Goal: Information Seeking & Learning: Learn about a topic

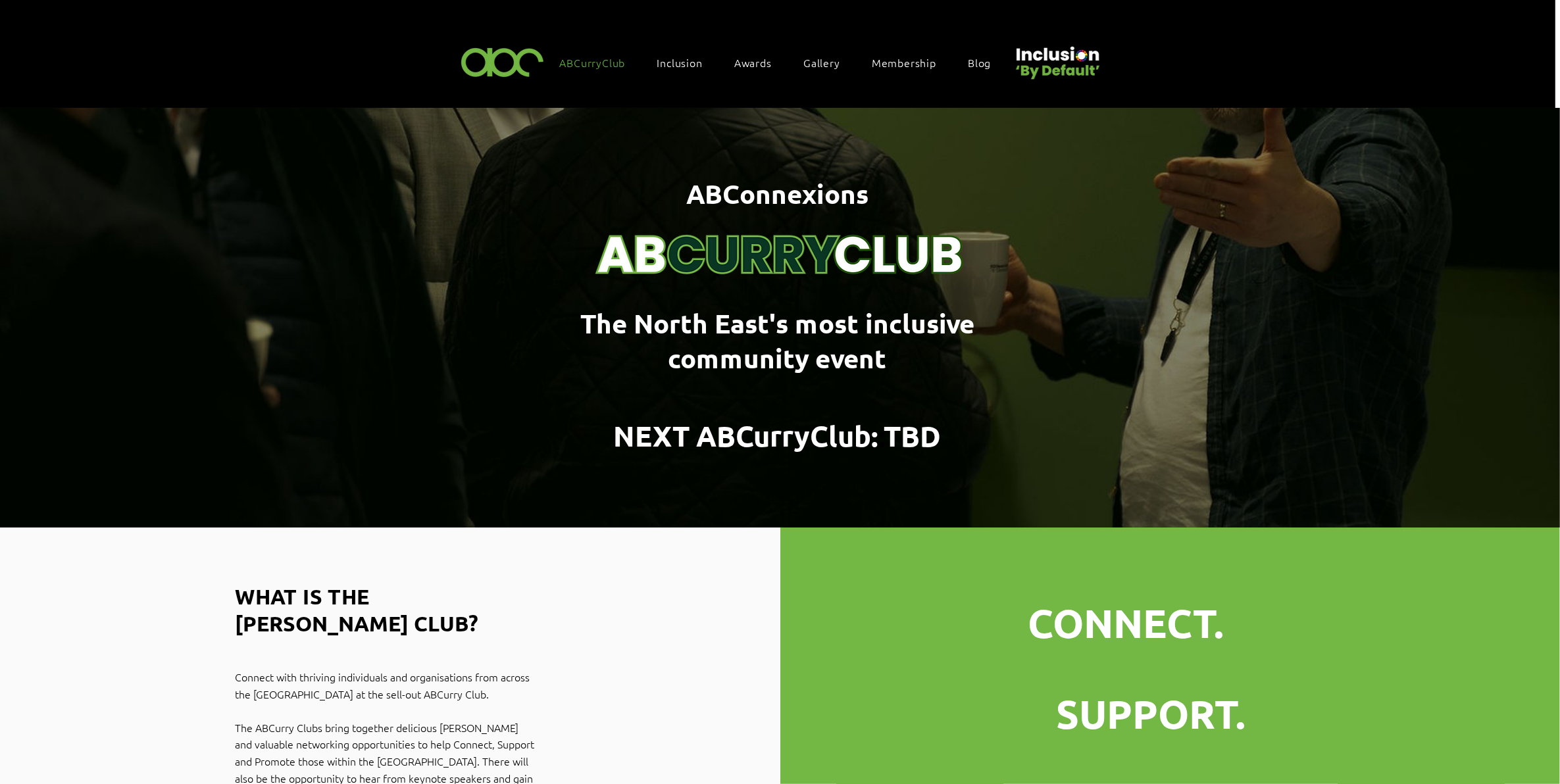
click at [715, 53] on div "Inclusion" at bounding box center [686, 63] width 72 height 28
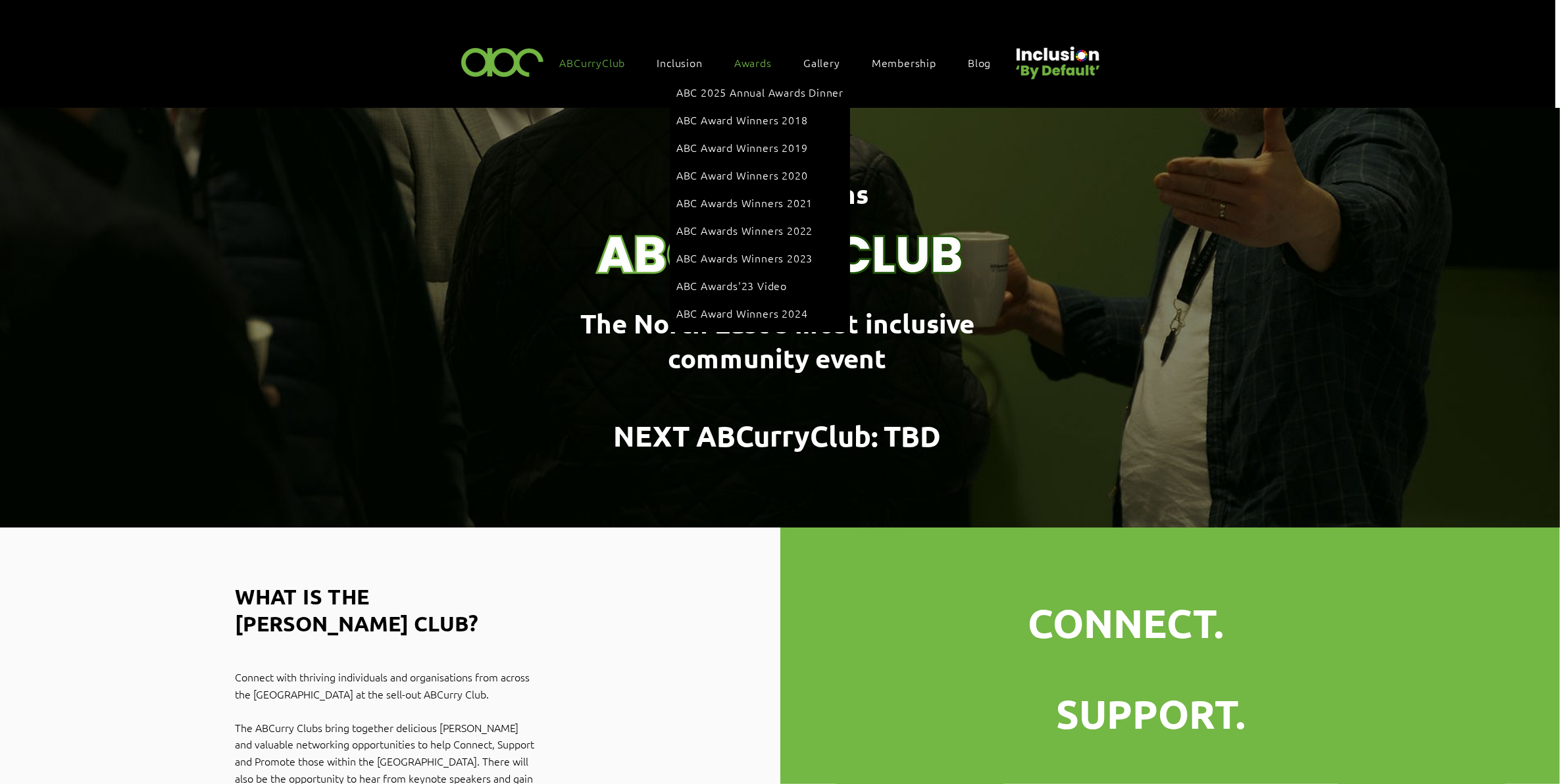
click at [731, 57] on div "Awards" at bounding box center [759, 63] width 64 height 28
click at [751, 306] on span "ABC Award Winners 2024" at bounding box center [742, 312] width 132 height 15
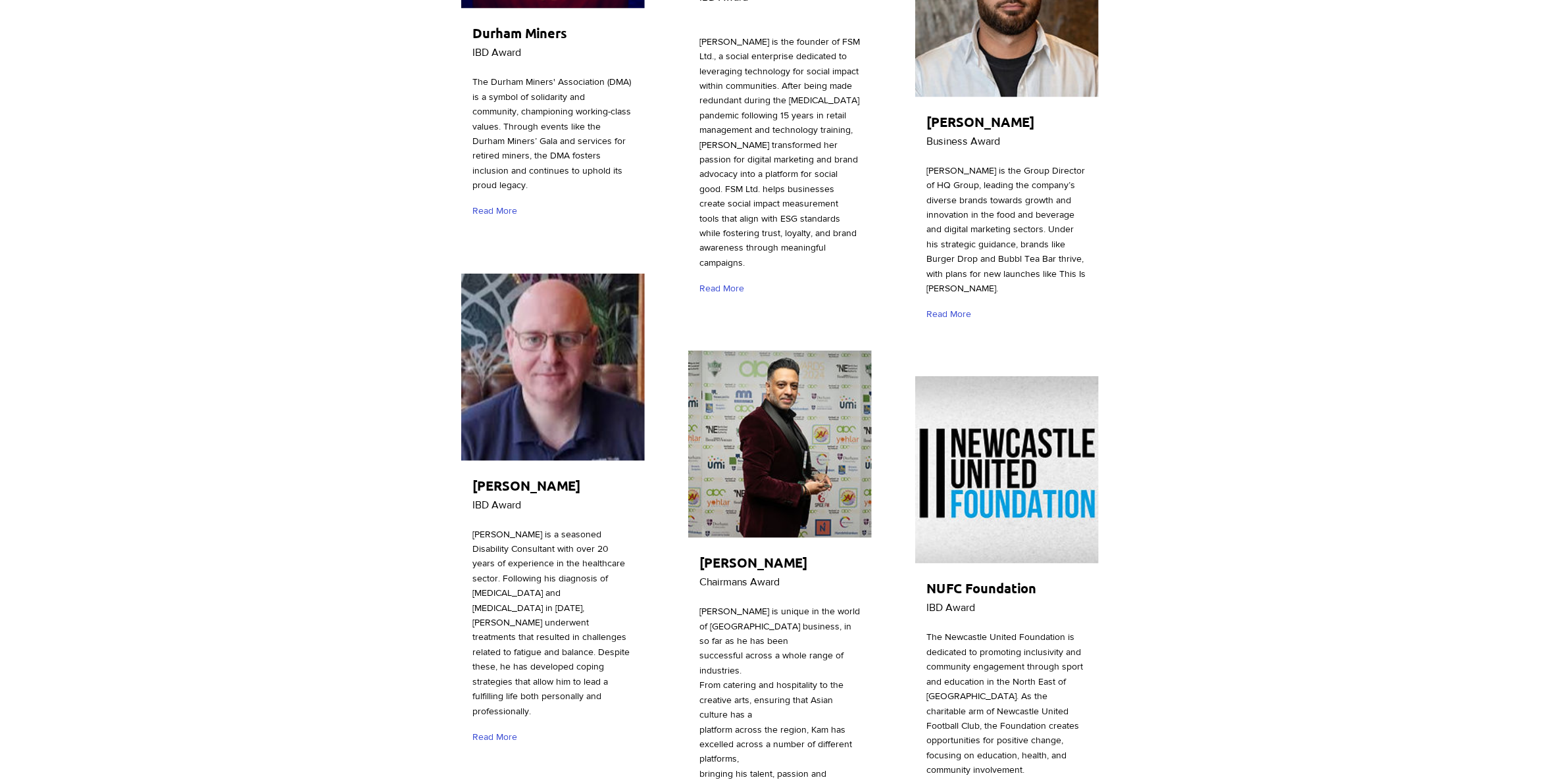
scroll to position [1233, 0]
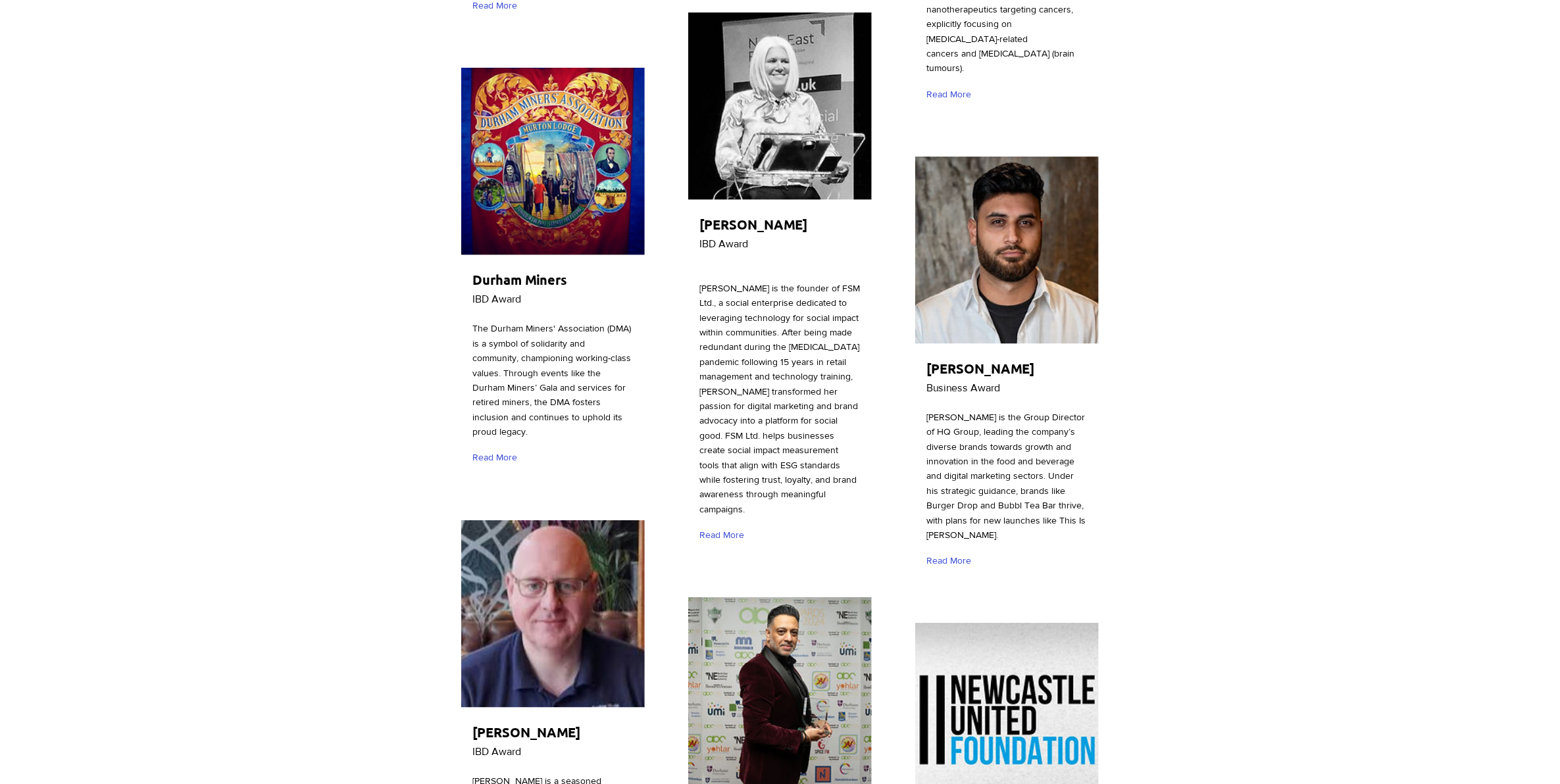
click at [961, 278] on img "main content" at bounding box center [1007, 250] width 184 height 188
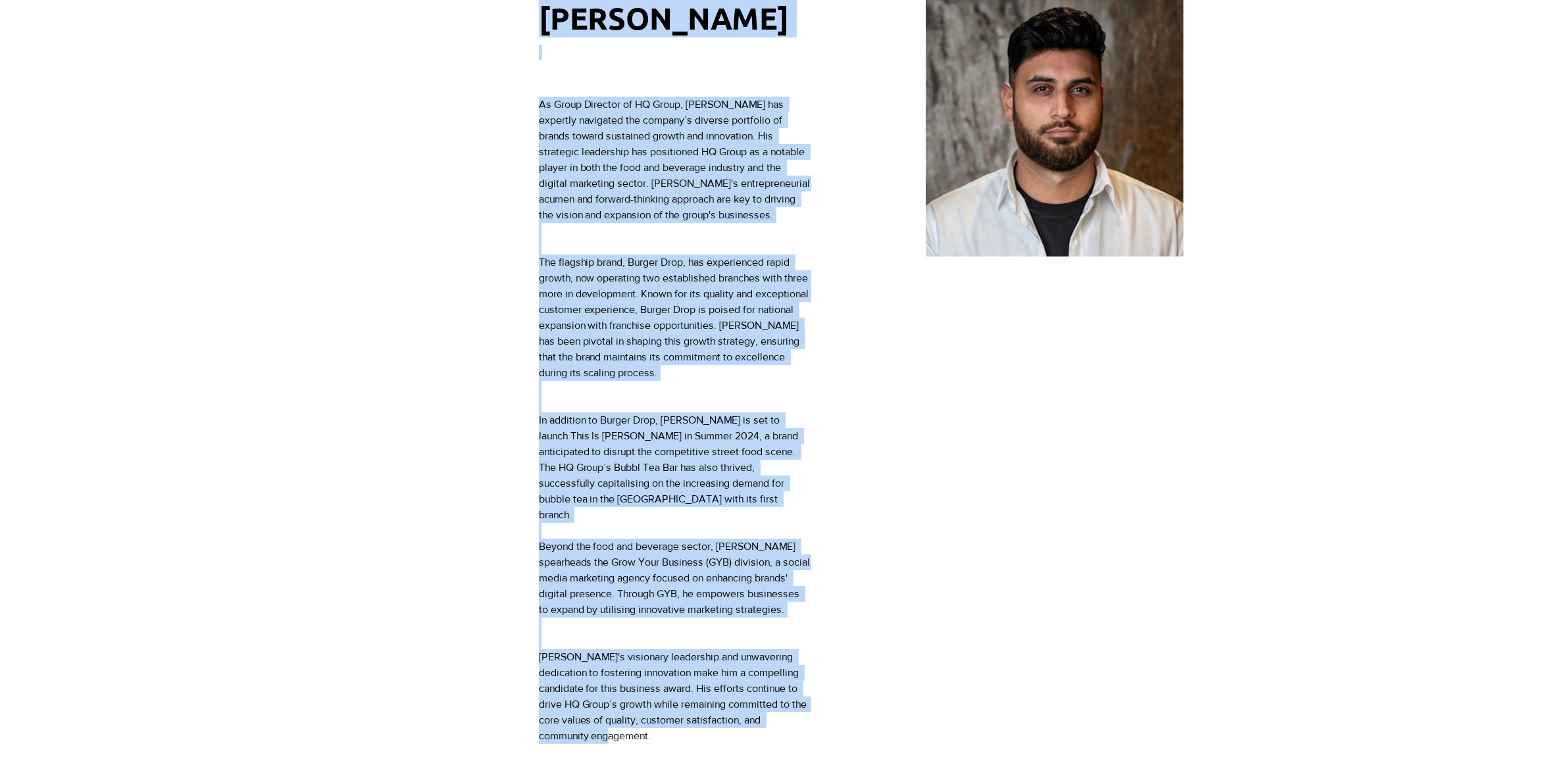
scroll to position [164, 0]
drag, startPoint x: 638, startPoint y: 466, endPoint x: 542, endPoint y: 100, distance: 378.4
click at [542, 100] on div "As Group Director of HQ Group, [PERSON_NAME] has expertly navigated the company…" at bounding box center [674, 420] width 272 height 647
copy div "Lo Ipsum Dolorsit am CO Adipi, Elits doe temporin utlaboree dol magnaal’e admin…"
click at [731, 288] on span "The flagship brand, Burger Drop, has experienced rapid growth, now operating tw…" at bounding box center [675, 318] width 273 height 122
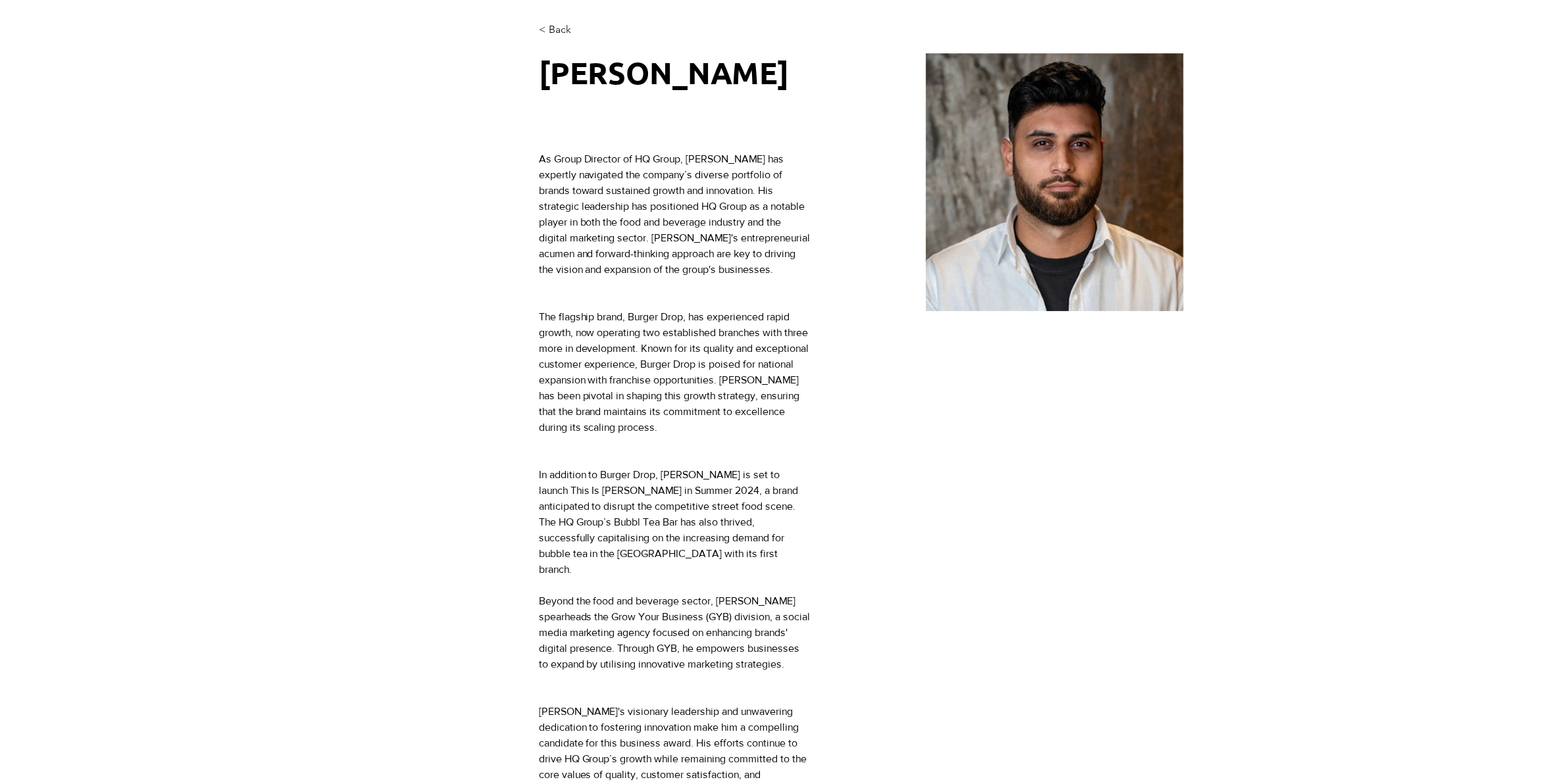
scroll to position [83, 0]
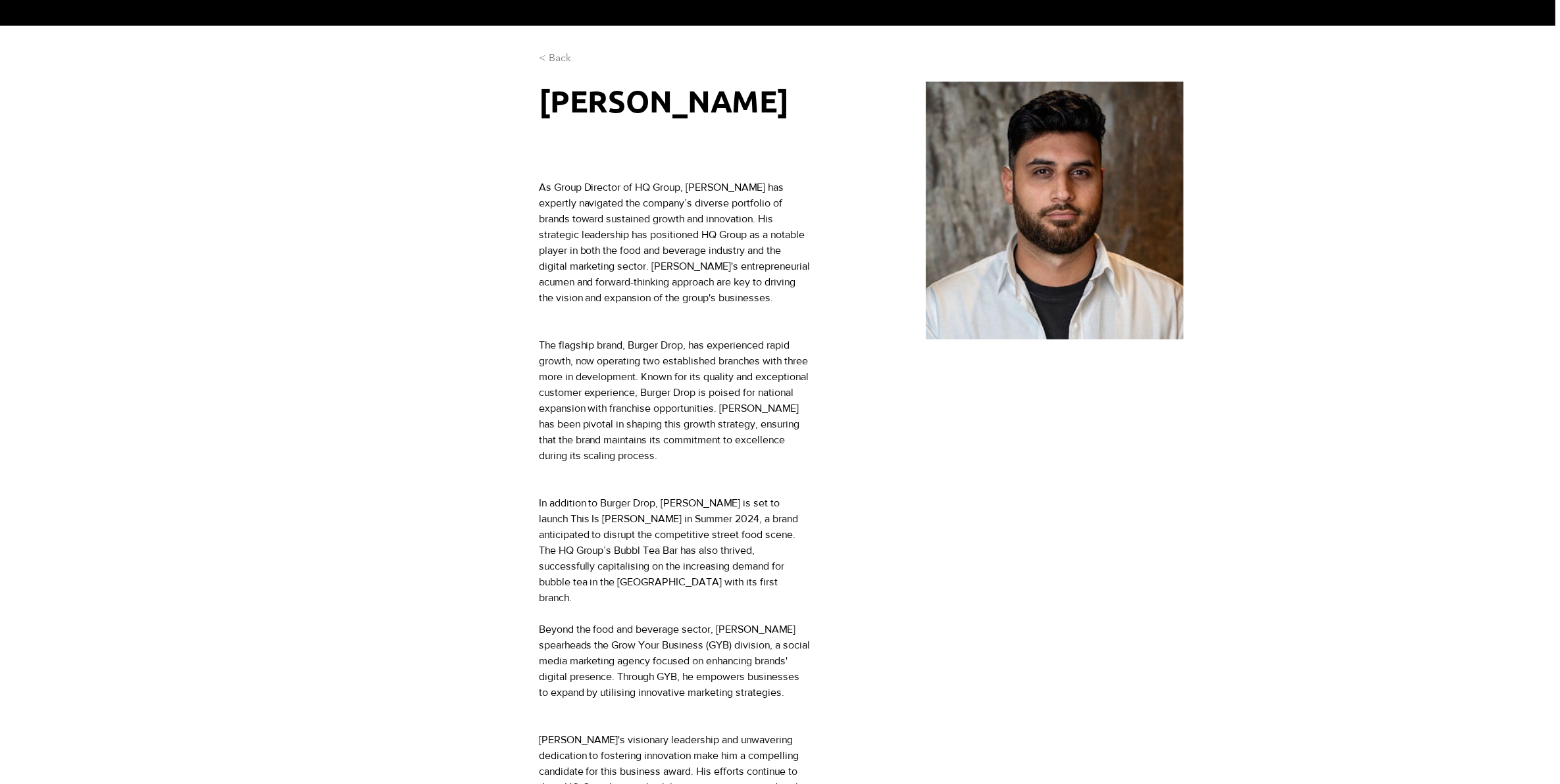
click at [552, 51] on span "< Back" at bounding box center [554, 58] width 32 height 15
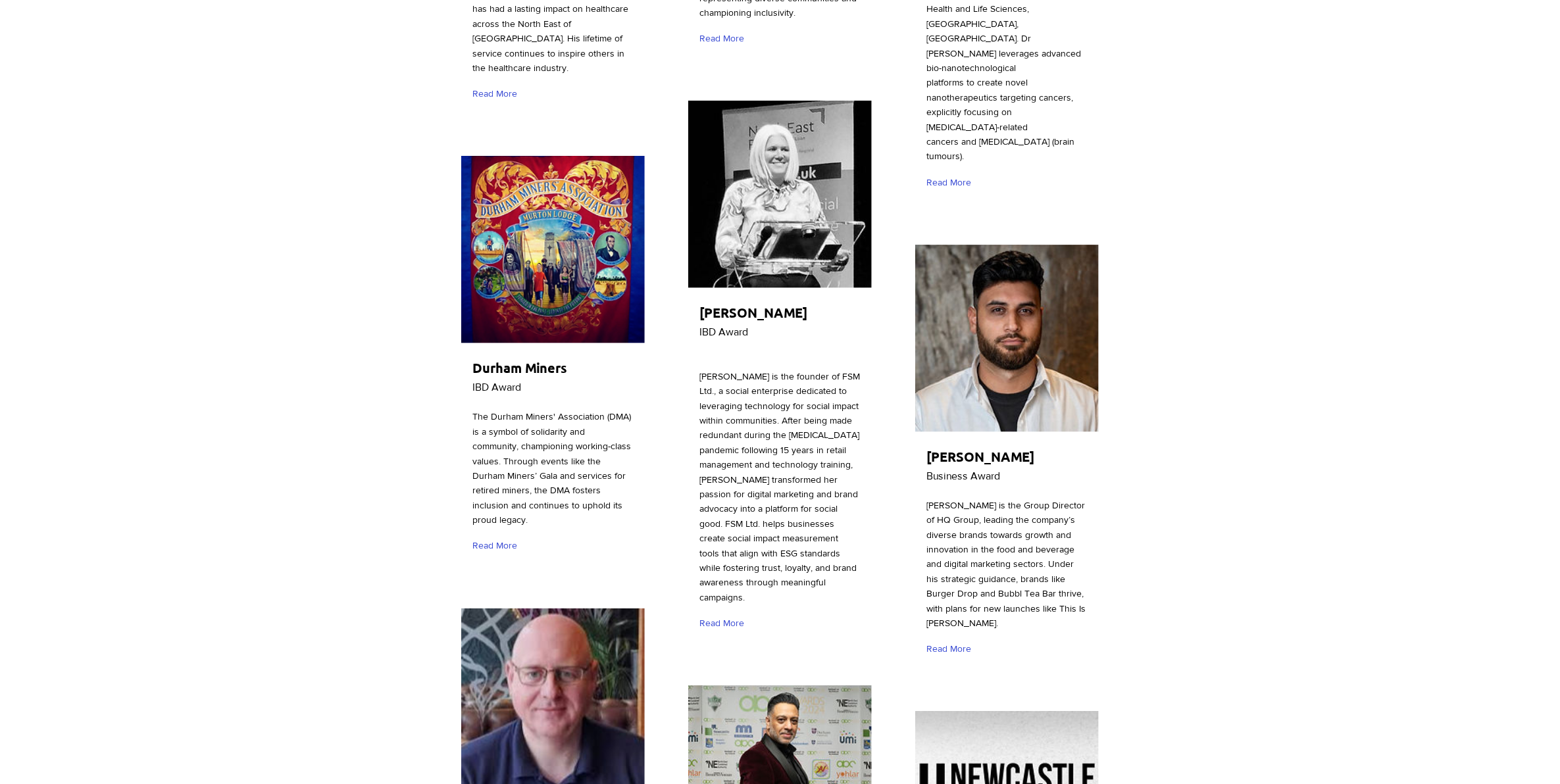
scroll to position [1150, 0]
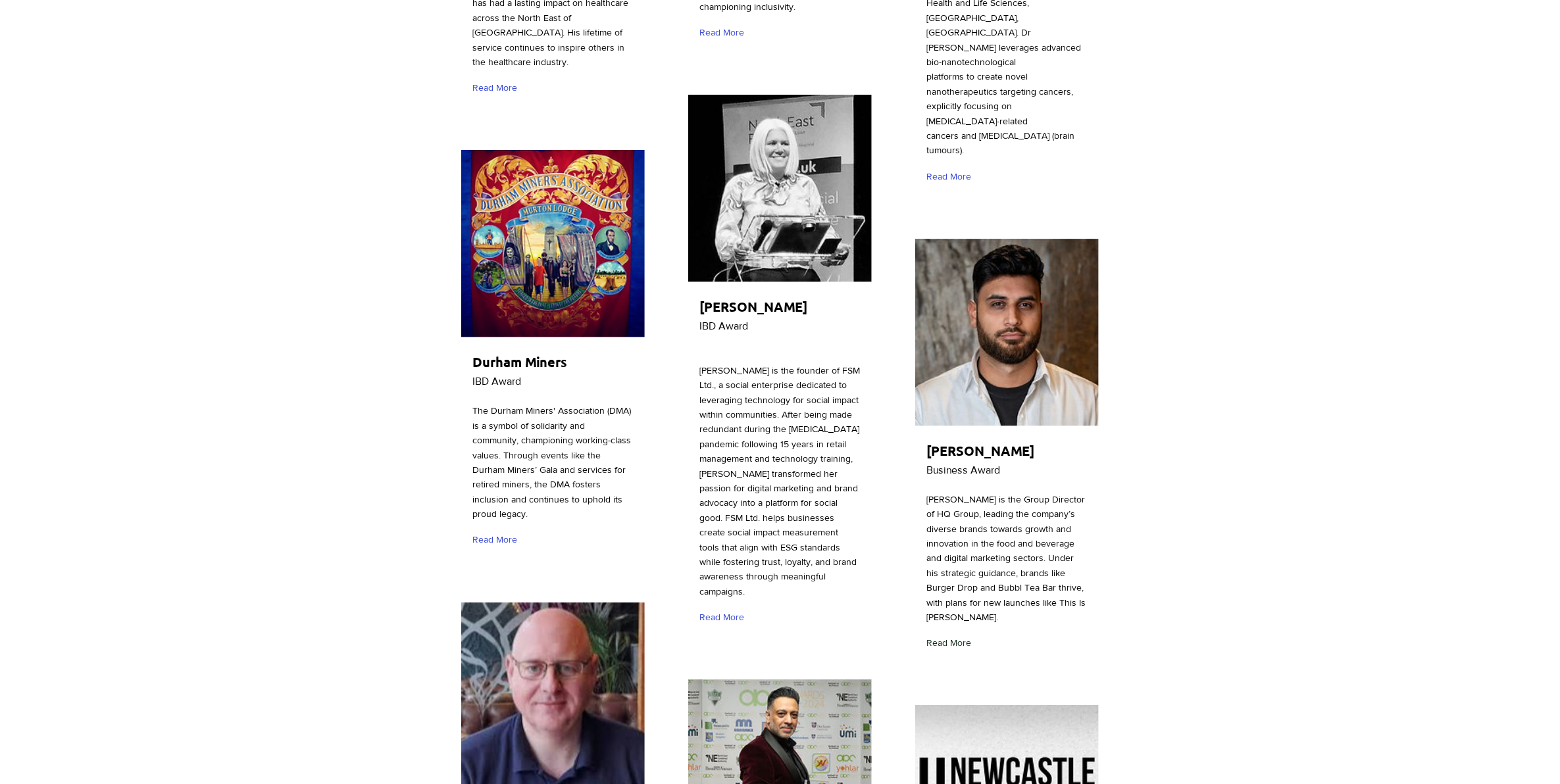
click at [961, 637] on span "Read More" at bounding box center [949, 643] width 45 height 13
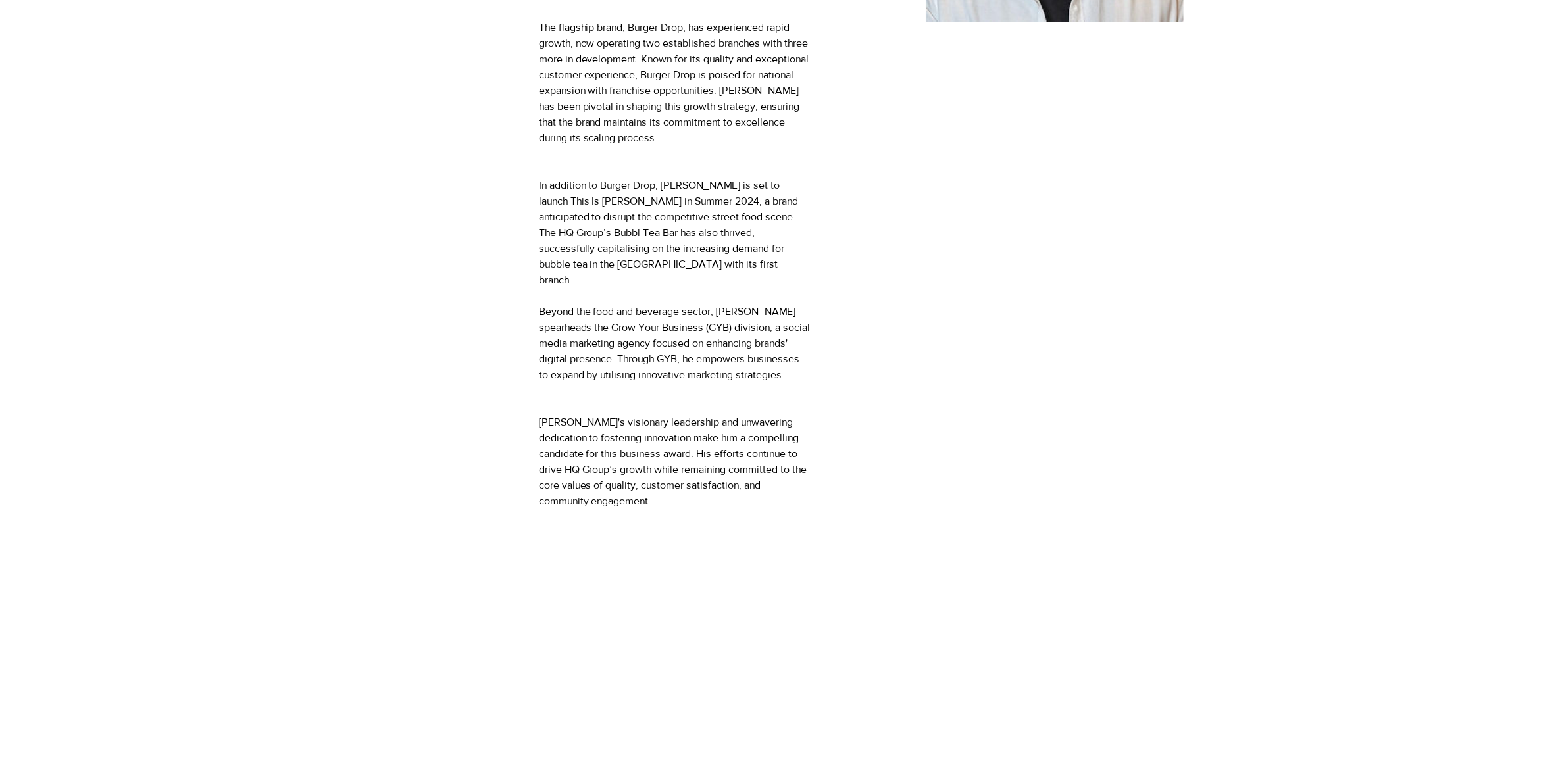
scroll to position [493, 0]
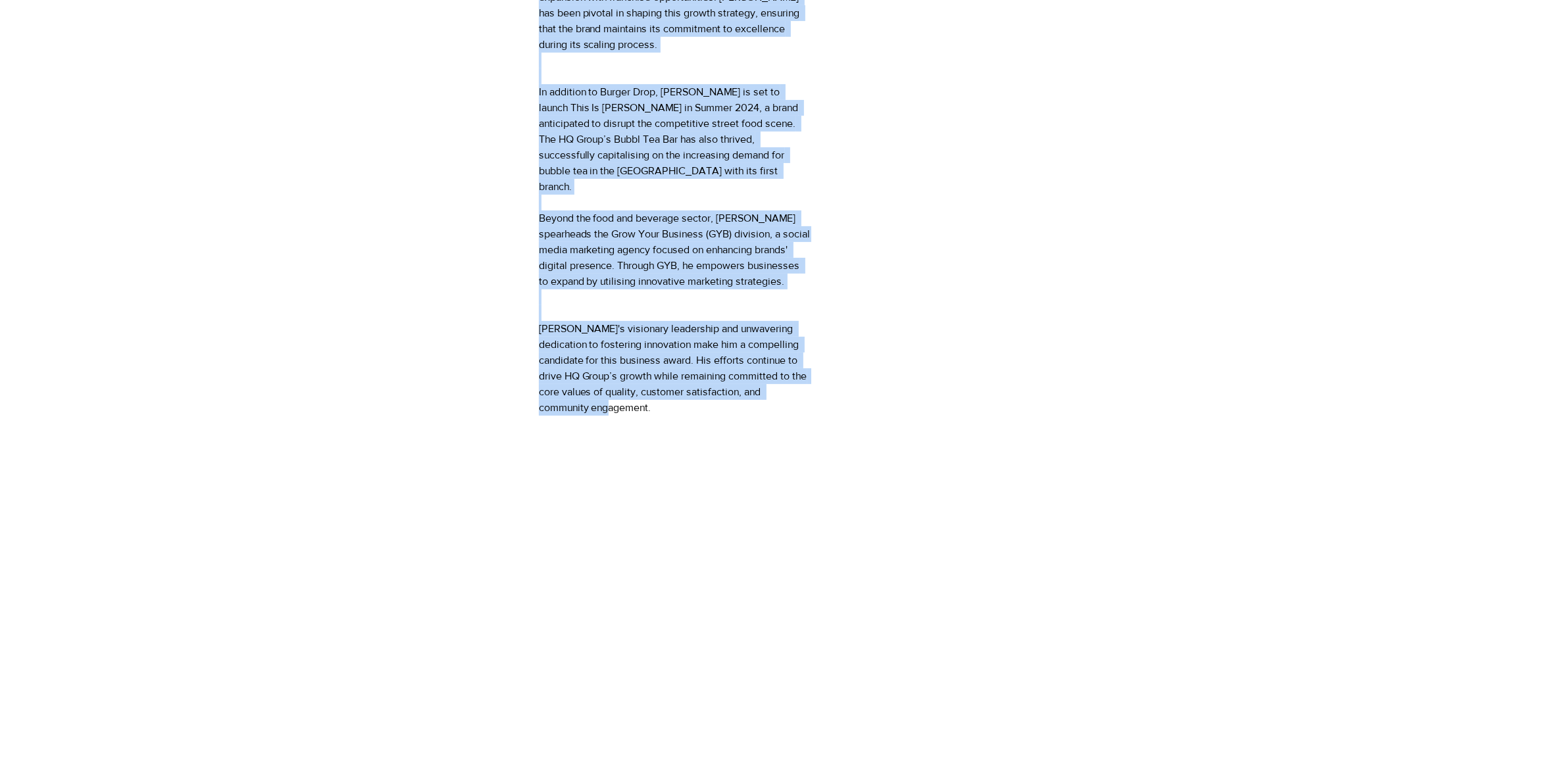
drag, startPoint x: 540, startPoint y: 259, endPoint x: 645, endPoint y: 380, distance: 160.2
click at [645, 380] on div "As Group Director of HQ Group, [PERSON_NAME] has expertly navigated the company…" at bounding box center [674, 91] width 272 height 647
copy div "Lo Ipsum Dolorsit am CO Adipi, Elits doe temporin utlaboree dol magnaal’e admin…"
